Goal: Task Accomplishment & Management: Complete application form

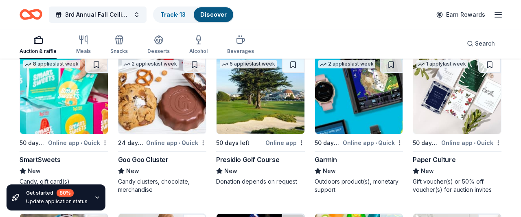
scroll to position [6460, 0]
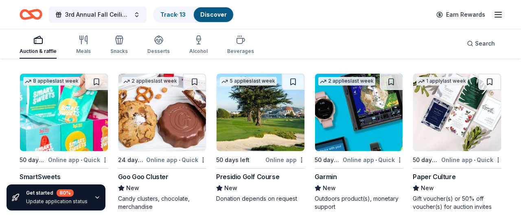
click at [228, 173] on div "Presidio Golf Course" at bounding box center [247, 177] width 63 height 10
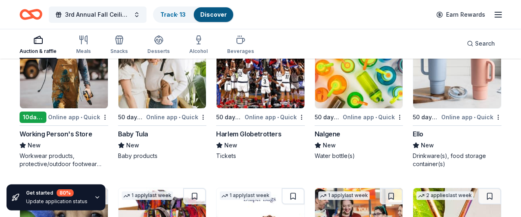
scroll to position [6660, 0]
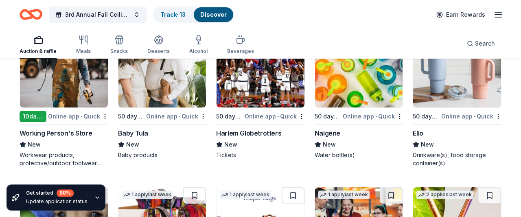
click at [66, 128] on div "Working Person's Store" at bounding box center [56, 133] width 72 height 10
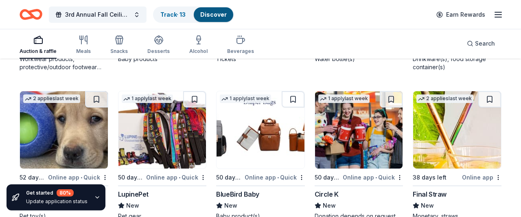
scroll to position [6789, 0]
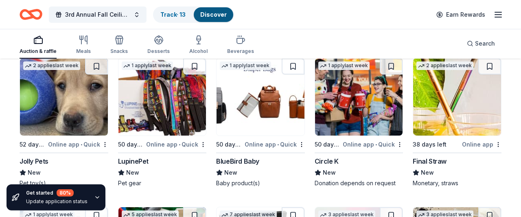
click at [330, 156] on div "Circle K" at bounding box center [327, 161] width 24 height 10
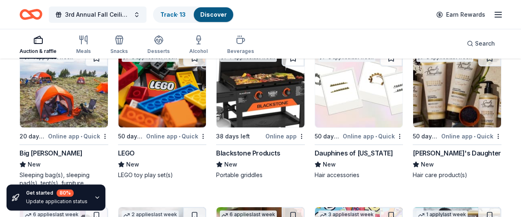
scroll to position [6951, 0]
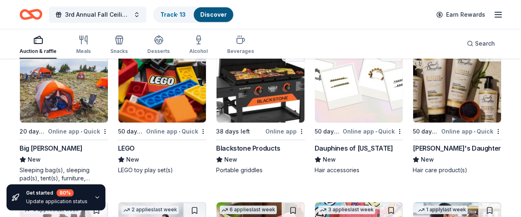
click at [139, 143] on div "LEGO" at bounding box center [162, 148] width 89 height 10
click at [289, 66] on img at bounding box center [260, 83] width 88 height 77
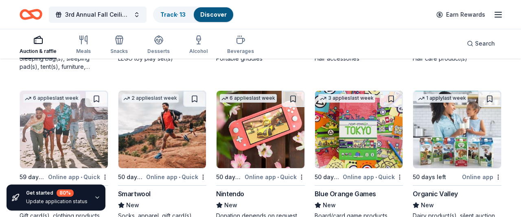
scroll to position [7084, 0]
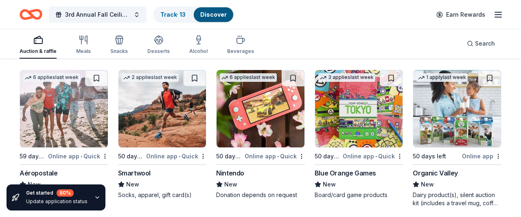
click at [222, 172] on div "Nintendo New Donation depends on request" at bounding box center [260, 183] width 89 height 31
click at [223, 179] on div "New" at bounding box center [226, 184] width 21 height 10
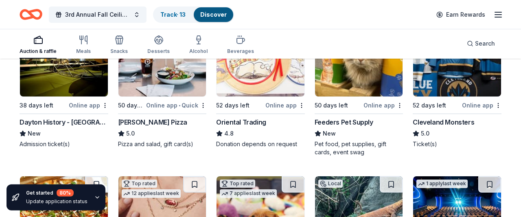
scroll to position [0, 0]
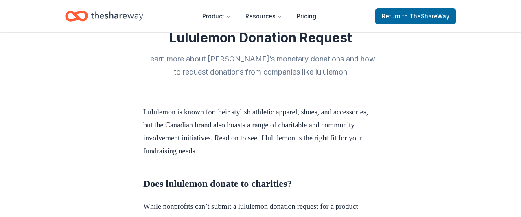
scroll to position [176, 0]
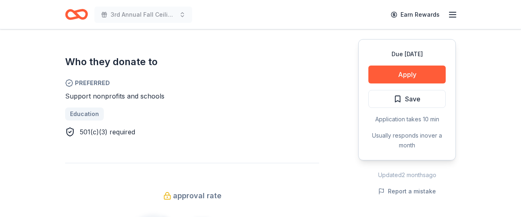
scroll to position [414, 0]
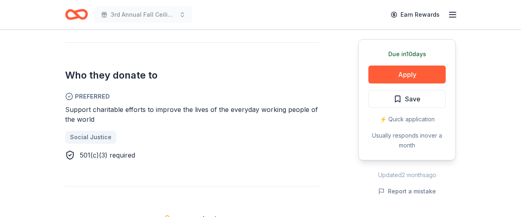
scroll to position [422, 0]
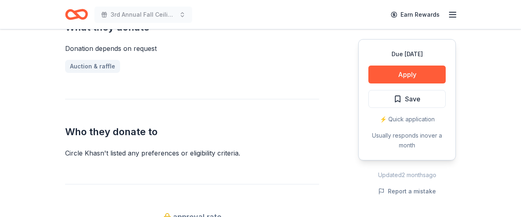
scroll to position [350, 0]
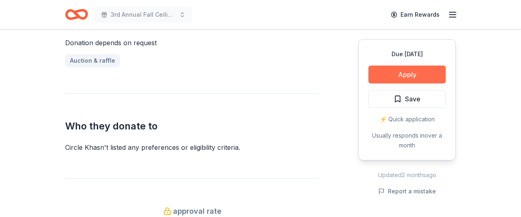
click at [412, 78] on button "Apply" at bounding box center [406, 75] width 77 height 18
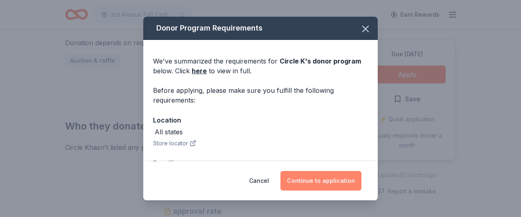
click at [331, 172] on button "Continue to application" at bounding box center [320, 181] width 81 height 20
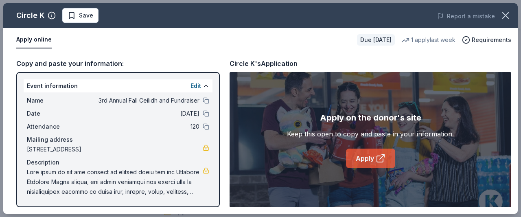
click at [374, 157] on link "Apply" at bounding box center [370, 159] width 49 height 20
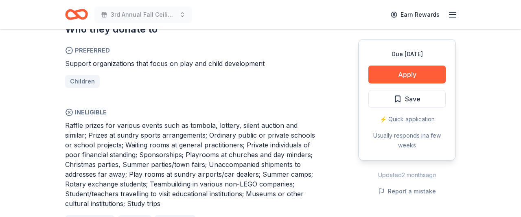
scroll to position [457, 0]
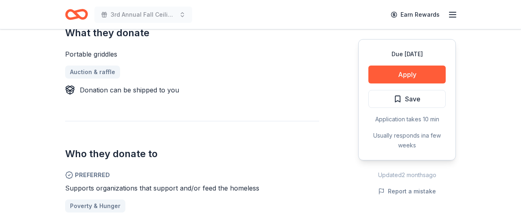
scroll to position [348, 0]
click at [387, 70] on button "Apply" at bounding box center [406, 75] width 77 height 18
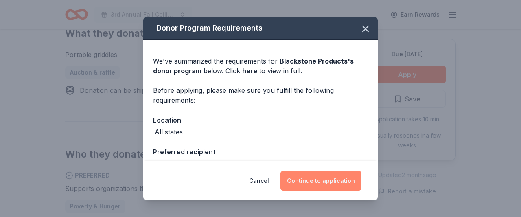
click at [345, 182] on button "Continue to application" at bounding box center [320, 181] width 81 height 20
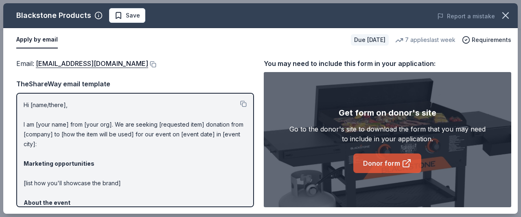
click at [394, 166] on link "Donor form" at bounding box center [387, 163] width 68 height 20
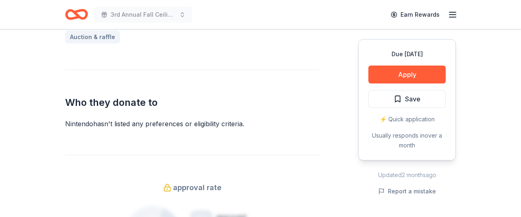
scroll to position [374, 0]
click at [407, 77] on button "Apply" at bounding box center [406, 75] width 77 height 18
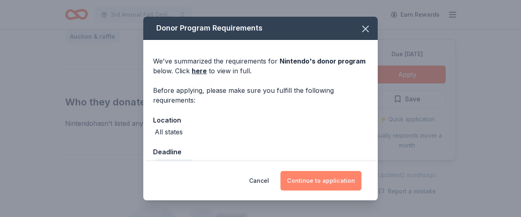
click at [330, 175] on button "Continue to application" at bounding box center [320, 181] width 81 height 20
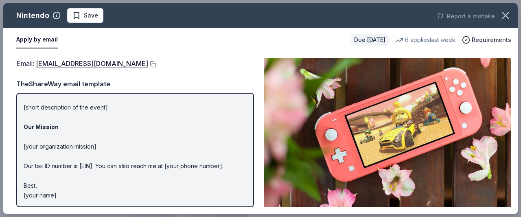
scroll to position [0, 0]
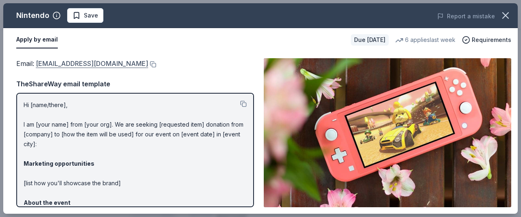
click at [148, 67] on link "[EMAIL_ADDRESS][DOMAIN_NAME]" at bounding box center [92, 63] width 112 height 11
